Goal: Find contact information: Find contact information

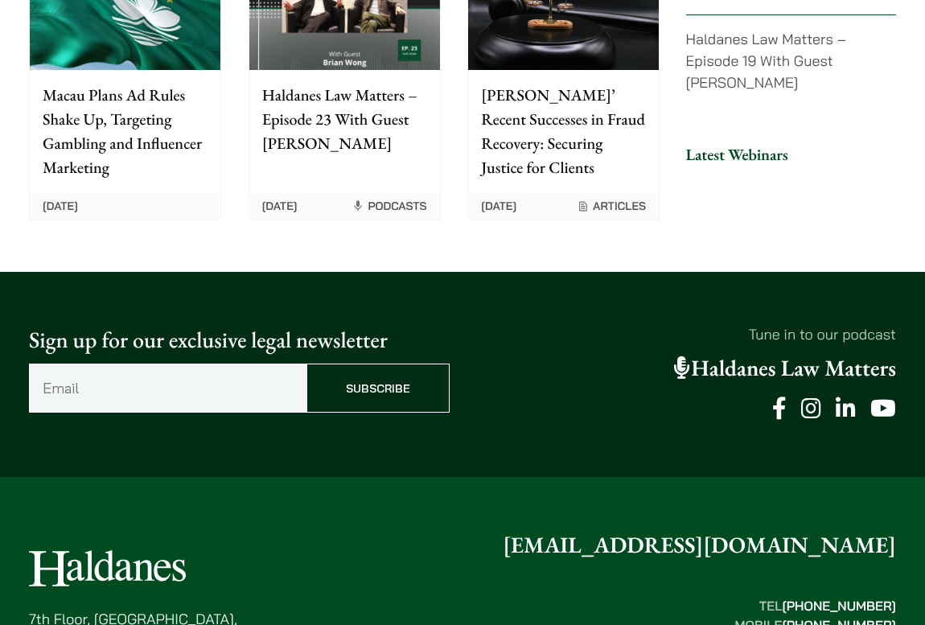
scroll to position [4165, 0]
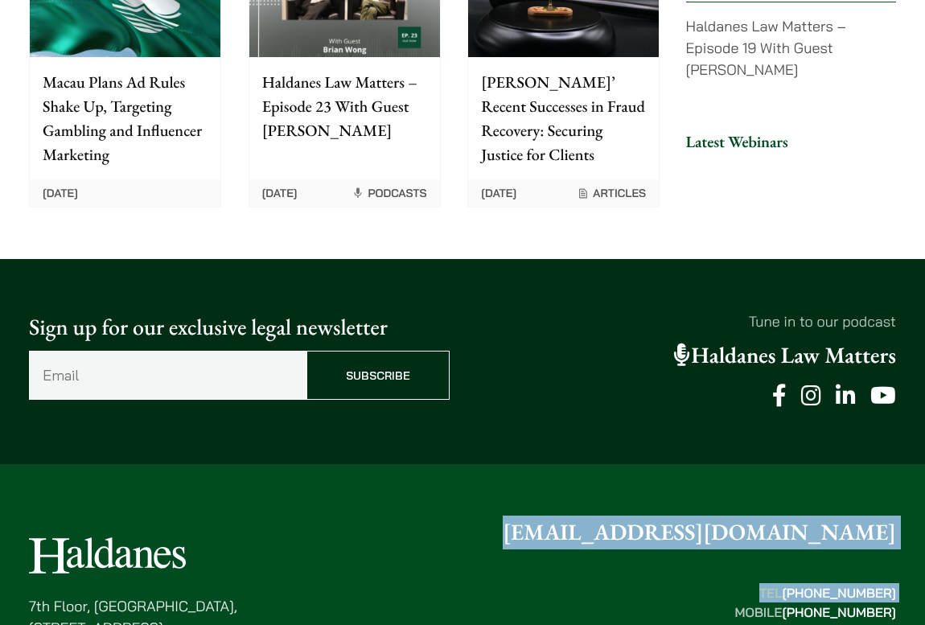
drag, startPoint x: 622, startPoint y: 419, endPoint x: 611, endPoint y: 493, distance: 74.8
click at [657, 515] on div "7th Floor, Ruttonjee House, 11 Duddell Street, Central, Hong Kong enquiries@hal…" at bounding box center [462, 587] width 867 height 145
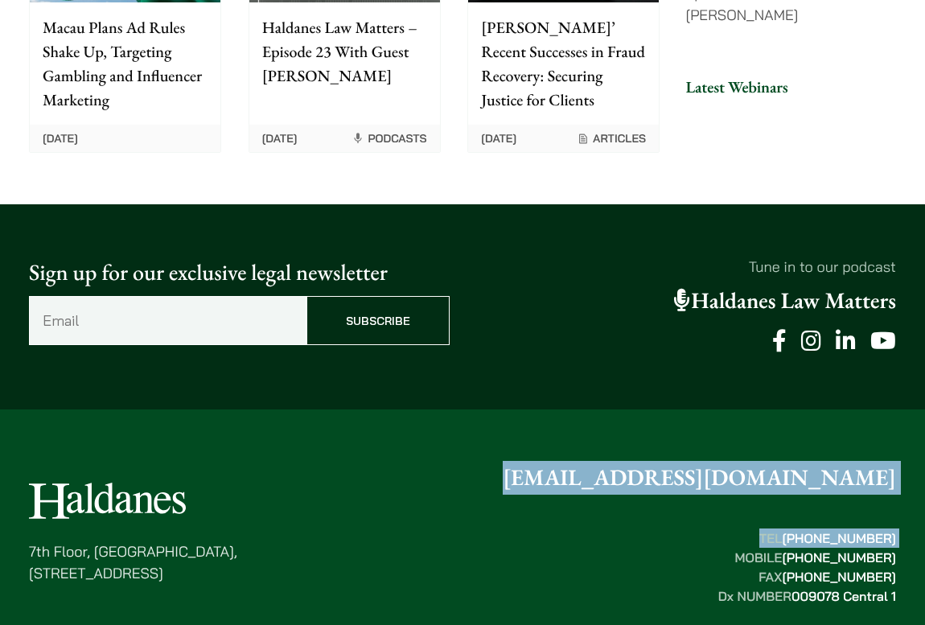
scroll to position [4271, 0]
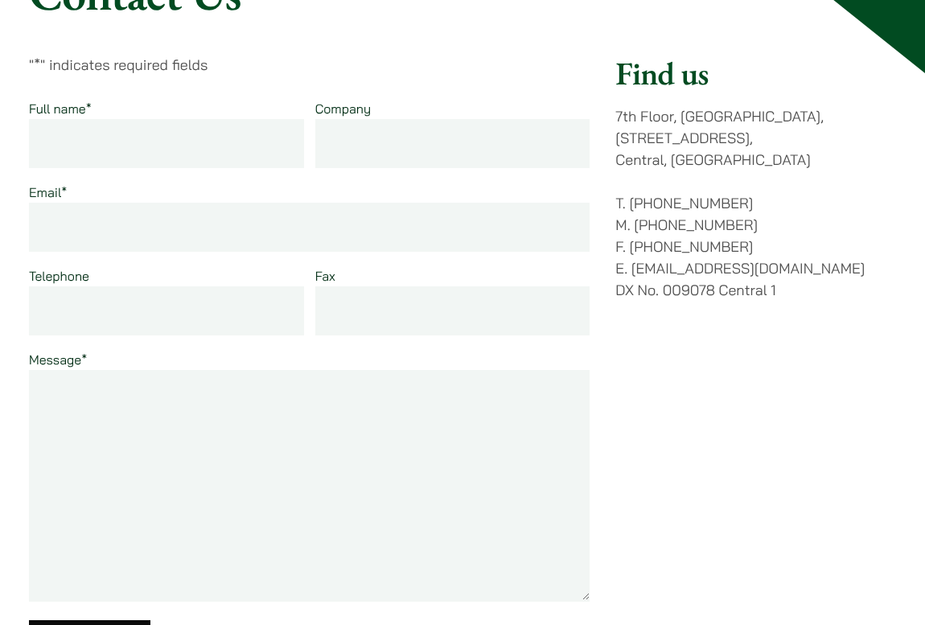
scroll to position [219, 0]
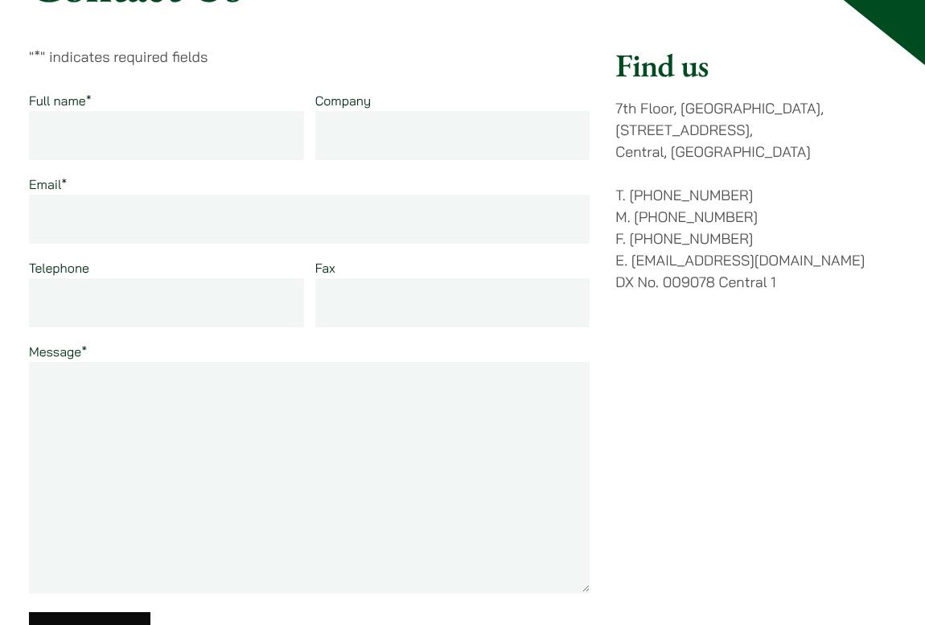
click at [789, 258] on p "T. (852) 2868 1234 M. (852) 9763 5524 F. (852) 2845 1637 E. enquiries@haldanes.…" at bounding box center [755, 238] width 281 height 109
click at [788, 258] on p "T. (852) 2868 1234 M. (852) 9763 5524 F. (852) 2845 1637 E. enquiries@haldanes.…" at bounding box center [755, 238] width 281 height 109
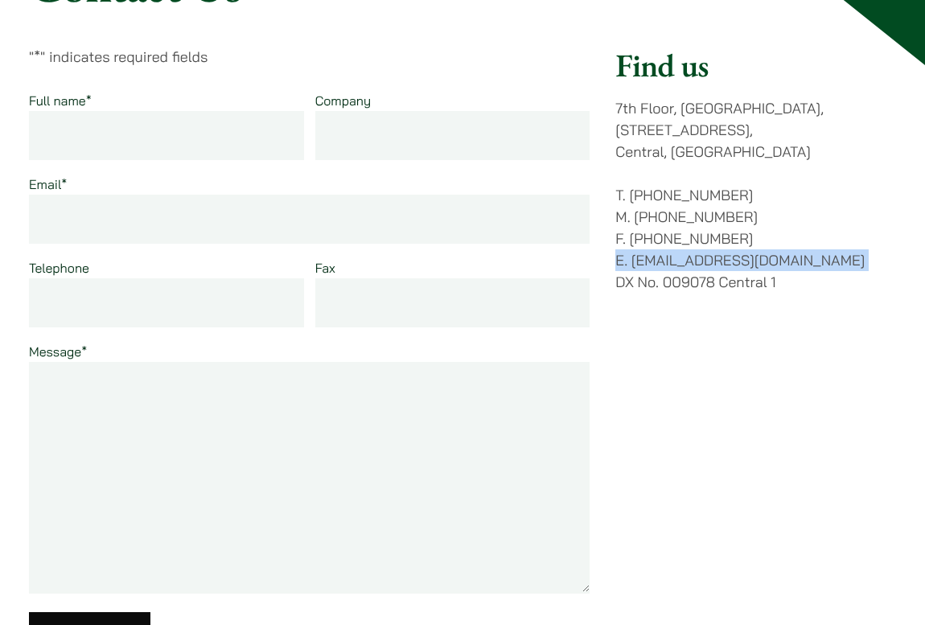
click at [788, 258] on p "T. (852) 2868 1234 M. (852) 9763 5524 F. (852) 2845 1637 E. enquiries@haldanes.…" at bounding box center [755, 238] width 281 height 109
click at [818, 261] on p "T. (852) 2868 1234 M. (852) 9763 5524 F. (852) 2845 1637 E. enquiries@haldanes.…" at bounding box center [755, 238] width 281 height 109
drag, startPoint x: 800, startPoint y: 260, endPoint x: 630, endPoint y: 256, distance: 169.7
click at [630, 256] on p "T. (852) 2868 1234 M. (852) 9763 5524 F. (852) 2845 1637 E. enquiries@haldanes.…" at bounding box center [755, 238] width 281 height 109
click at [633, 257] on p "T. (852) 2868 1234 M. (852) 9763 5524 F. (852) 2845 1637 E. enquiries@haldanes.…" at bounding box center [755, 238] width 281 height 109
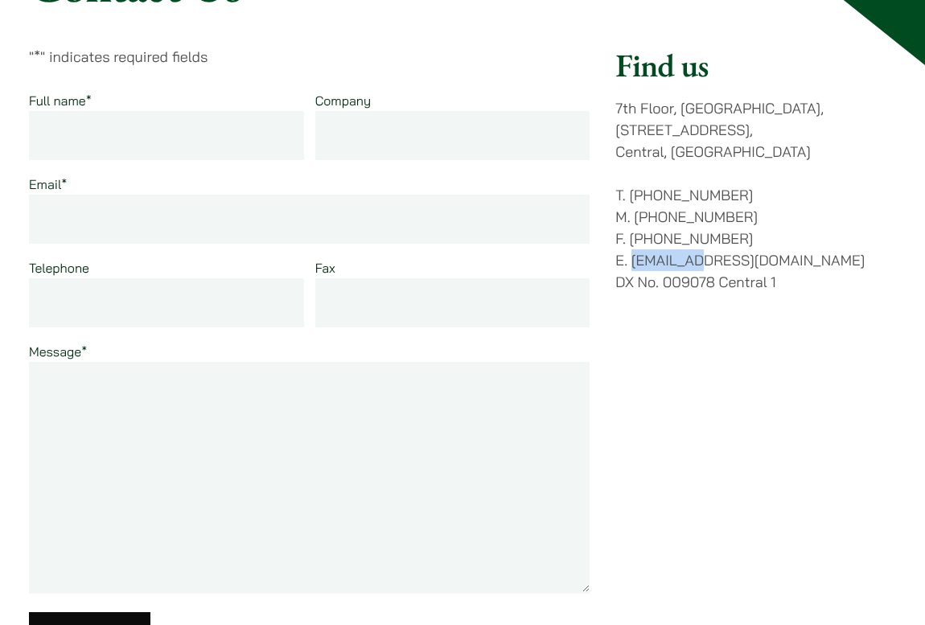
click at [633, 257] on p "T. (852) 2868 1234 M. (852) 9763 5524 F. (852) 2845 1637 E. enquiries@haldanes.…" at bounding box center [755, 238] width 281 height 109
click at [631, 262] on p "T. (852) 2868 1234 M. (852) 9763 5524 F. (852) 2845 1637 E. enquiries@haldanes.…" at bounding box center [755, 238] width 281 height 109
drag, startPoint x: 631, startPoint y: 262, endPoint x: 786, endPoint y: 258, distance: 155.2
click at [786, 258] on p "T. (852) 2868 1234 M. (852) 9763 5524 F. (852) 2845 1637 E. enquiries@haldanes.…" at bounding box center [755, 238] width 281 height 109
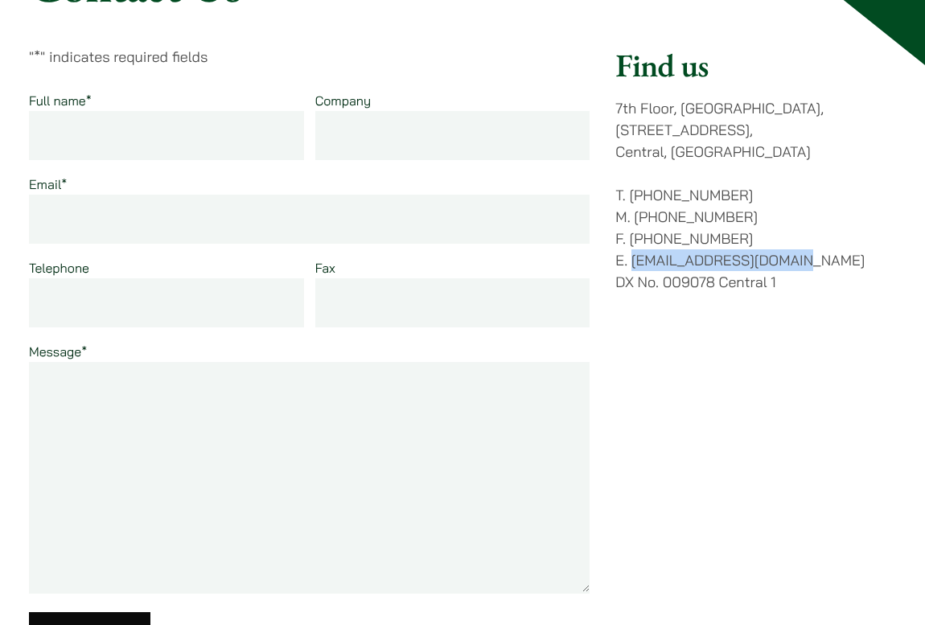
click at [796, 260] on p "T. (852) 2868 1234 M. (852) 9763 5524 F. (852) 2845 1637 E. enquiries@haldanes.…" at bounding box center [755, 238] width 281 height 109
drag, startPoint x: 796, startPoint y: 260, endPoint x: 651, endPoint y: 257, distance: 144.7
click at [651, 257] on p "T. (852) 2868 1234 M. (852) 9763 5524 F. (852) 2845 1637 E. enquiries@haldanes.…" at bounding box center [755, 238] width 281 height 109
click at [643, 267] on p "T. (852) 2868 1234 M. (852) 9763 5524 F. (852) 2845 1637 E. enquiries@haldanes.…" at bounding box center [755, 238] width 281 height 109
drag, startPoint x: 635, startPoint y: 255, endPoint x: 795, endPoint y: 254, distance: 160.0
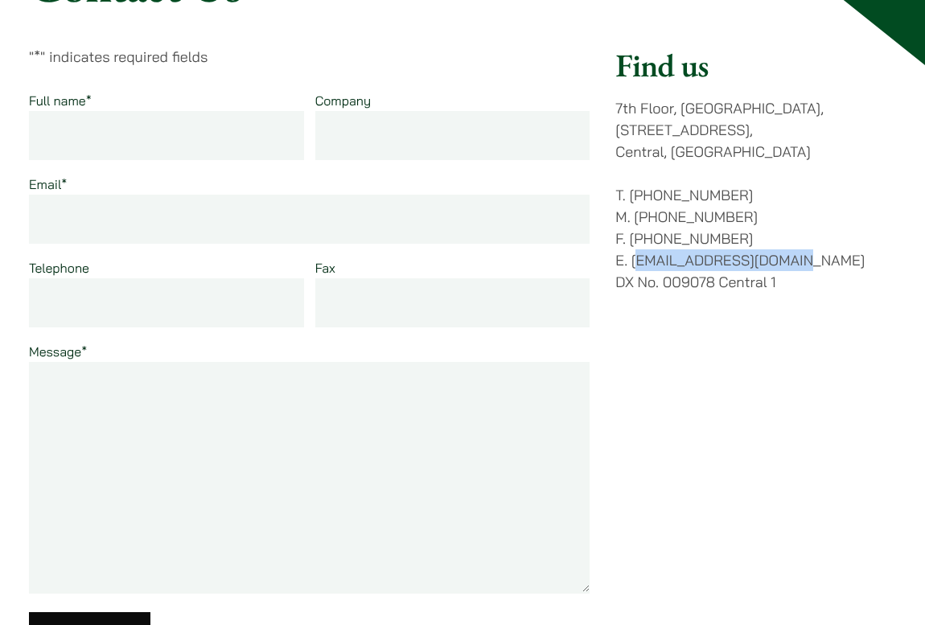
click at [795, 254] on p "T. (852) 2868 1234 M. (852) 9763 5524 F. (852) 2845 1637 E. enquiries@haldanes.…" at bounding box center [755, 238] width 281 height 109
drag, startPoint x: 799, startPoint y: 262, endPoint x: 633, endPoint y: 262, distance: 165.6
click at [633, 262] on p "T. (852) 2868 1234 M. (852) 9763 5524 F. (852) 2845 1637 E. enquiries@haldanes.…" at bounding box center [755, 238] width 281 height 109
click at [629, 260] on p "T. (852) 2868 1234 M. (852) 9763 5524 F. (852) 2845 1637 E. enquiries@haldanes.…" at bounding box center [755, 238] width 281 height 109
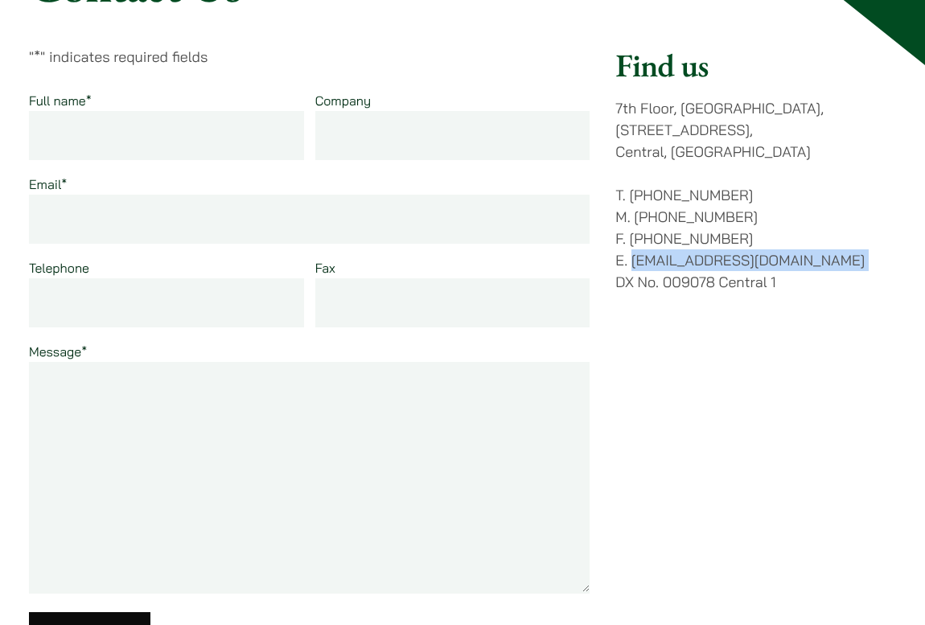
drag, startPoint x: 629, startPoint y: 259, endPoint x: 794, endPoint y: 255, distance: 165.7
click at [794, 255] on p "T. (852) 2868 1234 M. (852) 9763 5524 F. (852) 2845 1637 E. enquiries@haldanes.…" at bounding box center [755, 238] width 281 height 109
click at [800, 261] on p "T. (852) 2868 1234 M. (852) 9763 5524 F. (852) 2845 1637 E. enquiries@haldanes.…" at bounding box center [755, 238] width 281 height 109
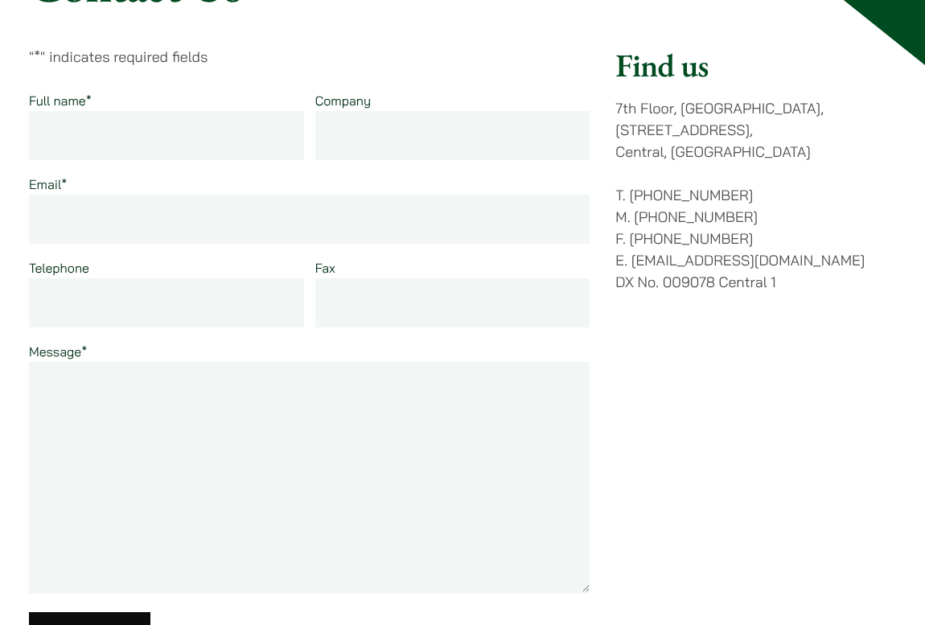
click at [799, 360] on div "Find us 7th Floor, Ruttonjee House, 11 Duddell Street, Central, Hong Kong T. (8…" at bounding box center [755, 359] width 281 height 626
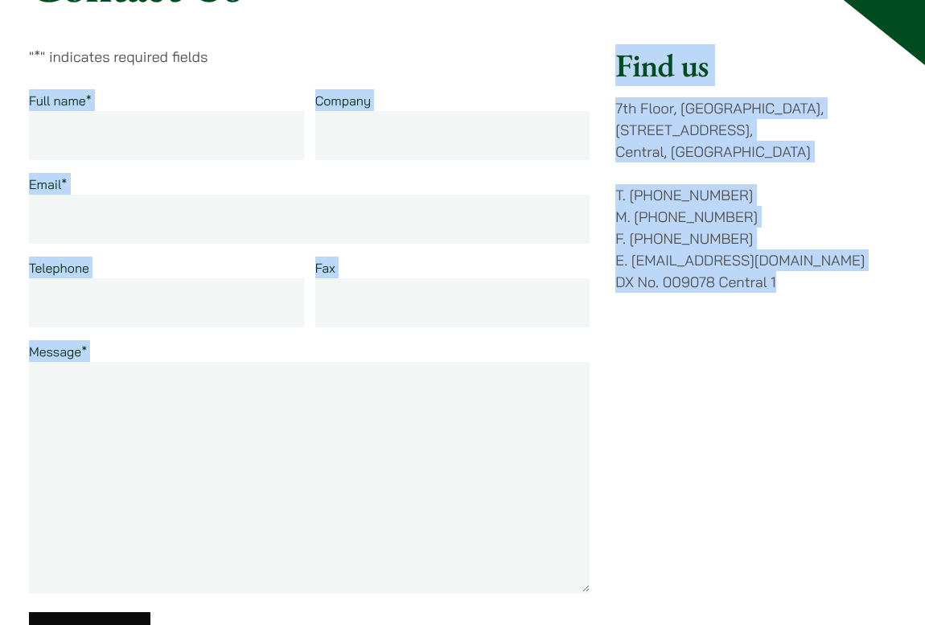
drag, startPoint x: 797, startPoint y: 309, endPoint x: 601, endPoint y: 56, distance: 320.2
click at [601, 56] on div "" * " indicates required fields Full name * Company Email * Telephone Fax Messa…" at bounding box center [462, 359] width 867 height 626
click at [779, 389] on div "Find us 7th Floor, Ruttonjee House, 11 Duddell Street, Central, Hong Kong T. (8…" at bounding box center [755, 359] width 281 height 626
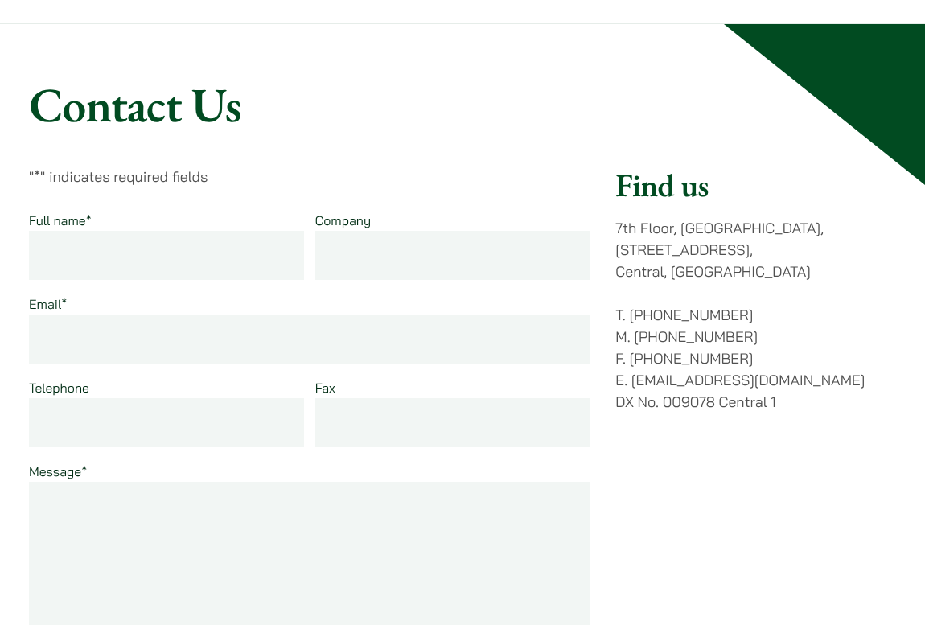
scroll to position [0, 0]
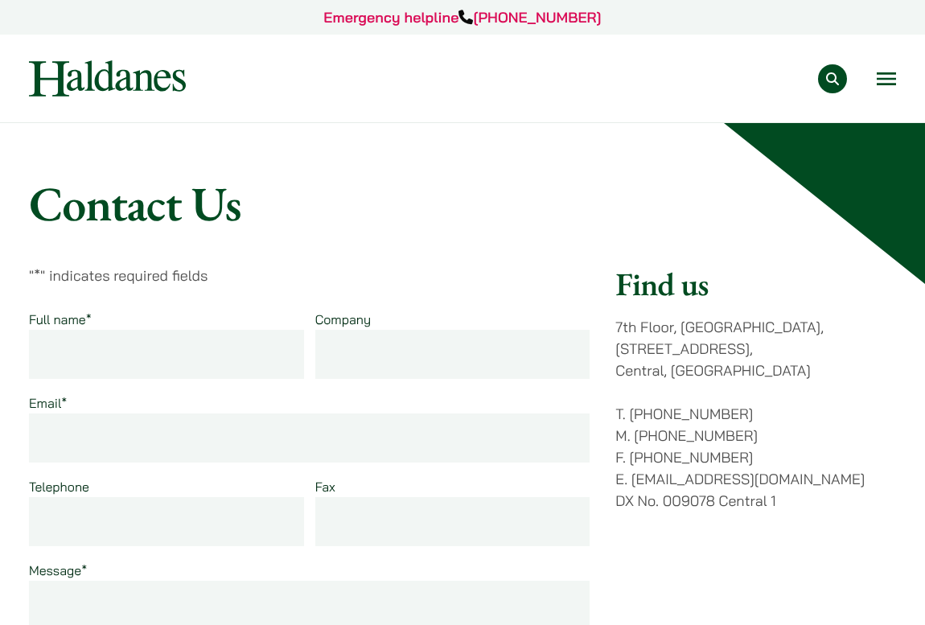
click at [129, 72] on img at bounding box center [107, 78] width 157 height 36
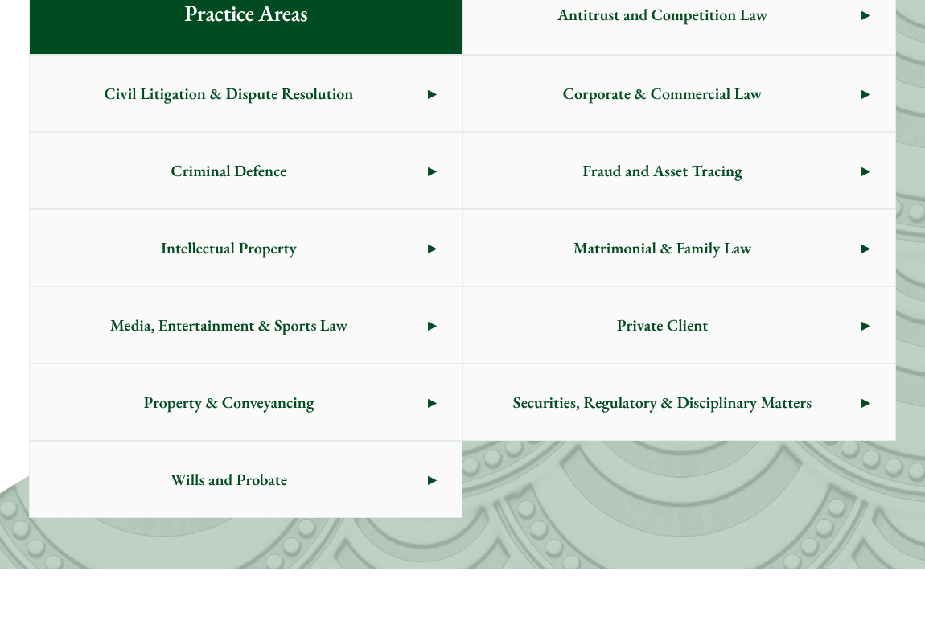
scroll to position [1023, 0]
